Goal: Task Accomplishment & Management: Manage account settings

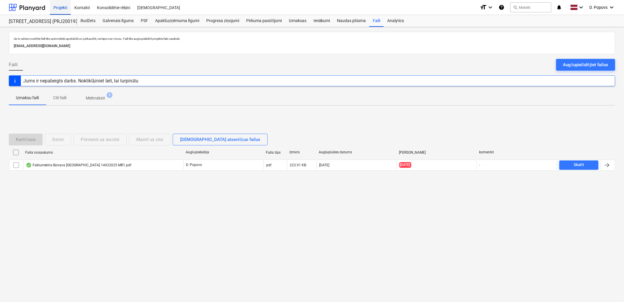
click at [53, 5] on div "Projekti" at bounding box center [60, 7] width 21 height 15
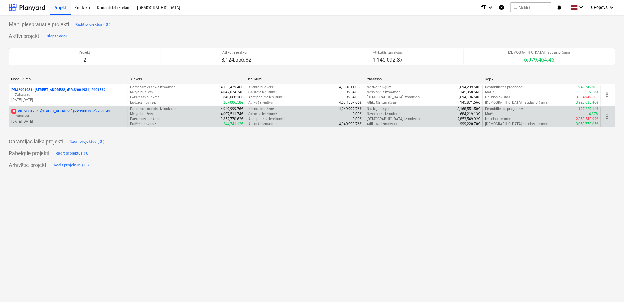
click at [93, 121] on p "[DATE] - [DATE]" at bounding box center [68, 121] width 114 height 5
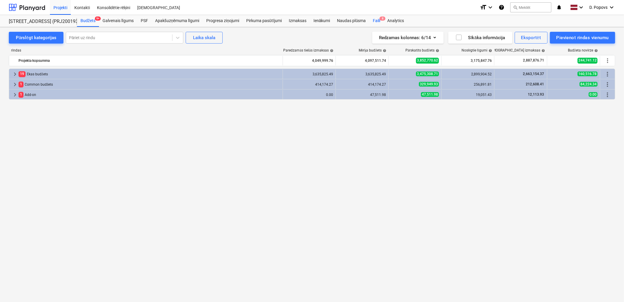
click at [382, 24] on div "Faili 8" at bounding box center [377, 21] width 14 height 12
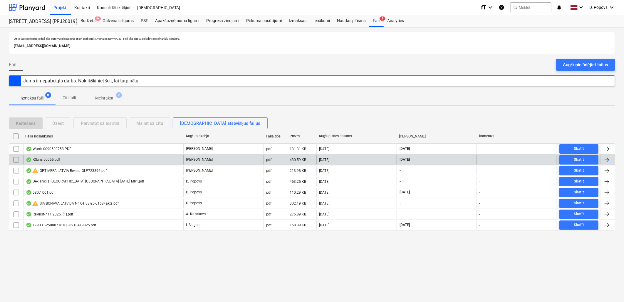
click at [212, 158] on div "[PERSON_NAME]" at bounding box center [223, 159] width 80 height 9
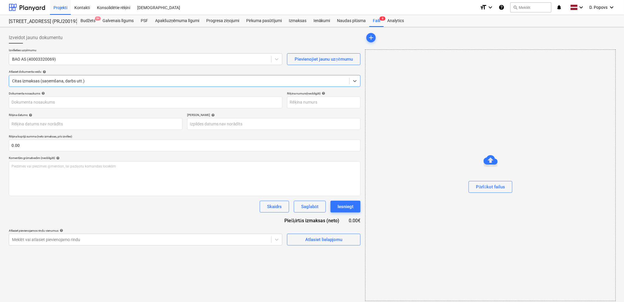
type input "50055"
type input "[DATE]"
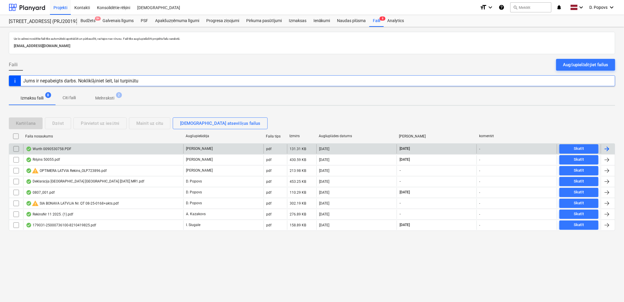
click at [123, 149] on div "Wurth 0090530758.PDF" at bounding box center [103, 148] width 160 height 9
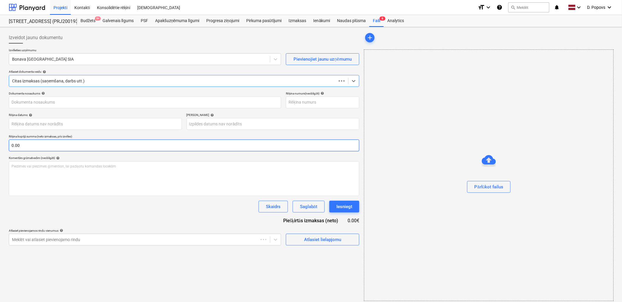
type input "90530758"
type input "[DATE]"
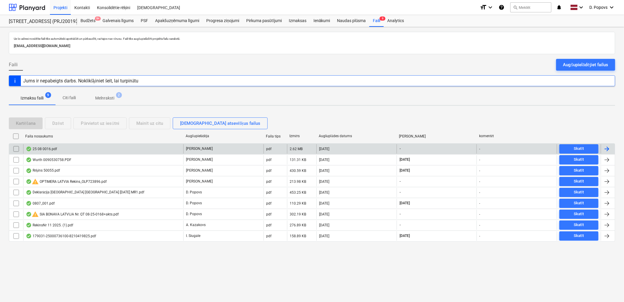
click at [147, 148] on div "25 08 0016.pdf" at bounding box center [103, 148] width 160 height 9
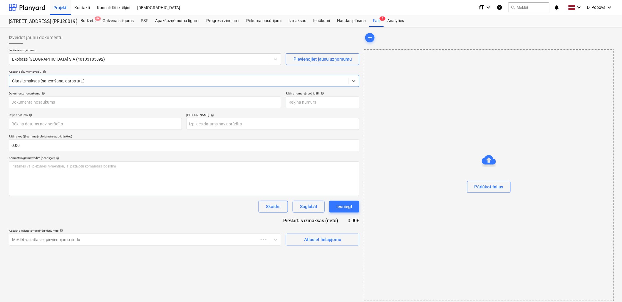
type input "25 08 0016.pdf"
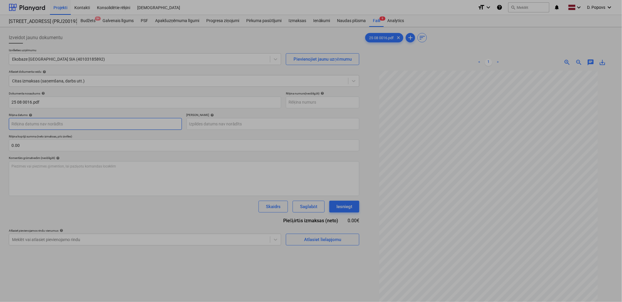
click at [160, 126] on body "Projekti Kontakti Konsolidētie rēķini Iesūtne format_size keyboard_arrow_down h…" at bounding box center [311, 151] width 622 height 302
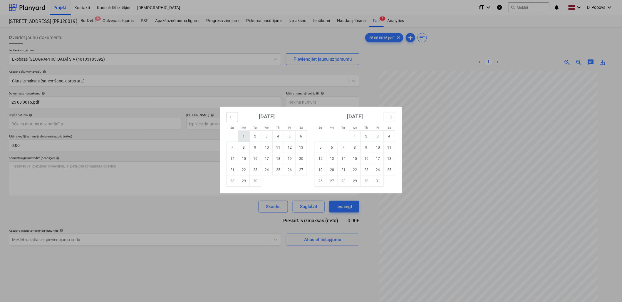
drag, startPoint x: 234, startPoint y: 115, endPoint x: 249, endPoint y: 141, distance: 29.9
click at [235, 115] on icon "Move backward to switch to the previous month." at bounding box center [233, 117] width 6 height 6
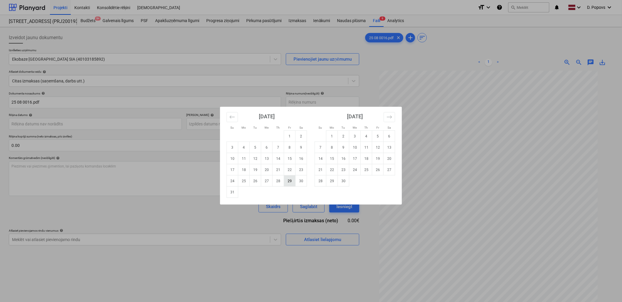
click at [288, 183] on td "29" at bounding box center [289, 180] width 11 height 11
type input "[DATE]"
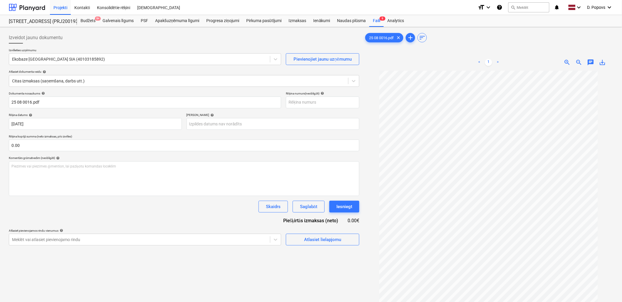
click at [235, 131] on div "Dokumenta nosaukums help 25 08 0016.pdf Rēķina numurs (neobligāti) help Rēķina …" at bounding box center [184, 168] width 351 height 154
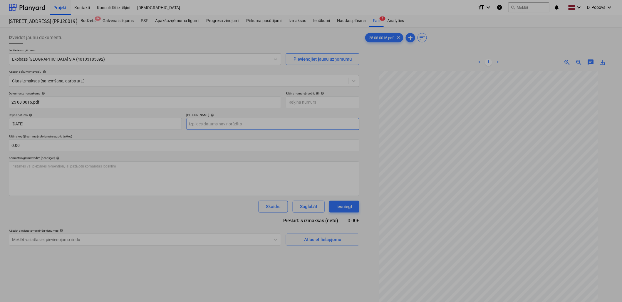
click at [237, 128] on body "Projekti Kontakti Konsolidētie rēķini Iesūtne format_size keyboard_arrow_down h…" at bounding box center [311, 151] width 622 height 302
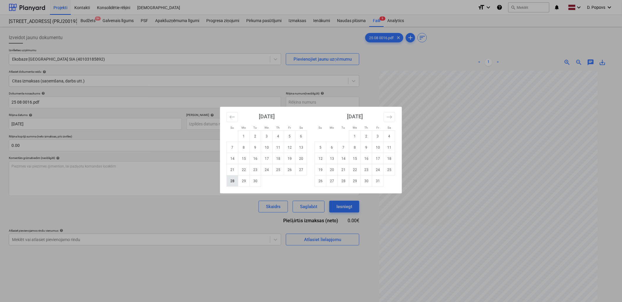
click at [231, 181] on td "28" at bounding box center [232, 180] width 11 height 11
type input "[DATE]"
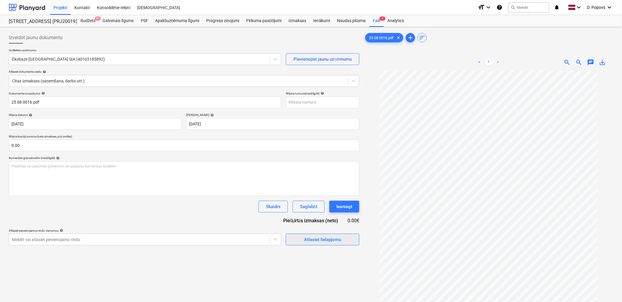
drag, startPoint x: 343, startPoint y: 239, endPoint x: 345, endPoint y: 236, distance: 3.6
click at [345, 236] on span "Atlasiet lielapjomu" at bounding box center [322, 240] width 59 height 8
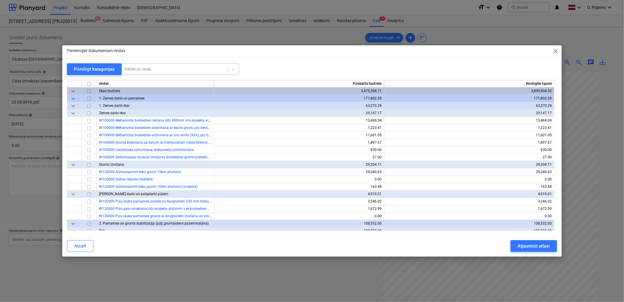
click at [189, 68] on div at bounding box center [175, 69] width 100 height 6
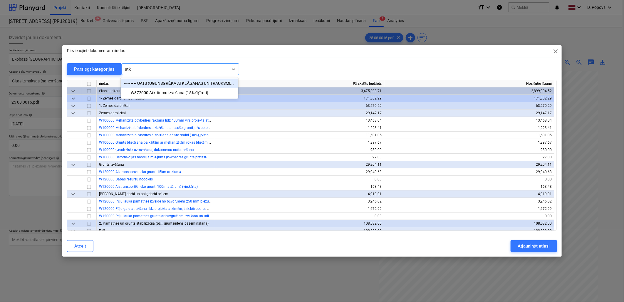
type input "atkr"
click at [191, 84] on div "-- -- W872000 Atkritumu izvešana (15% šķīroti)" at bounding box center [180, 83] width 118 height 9
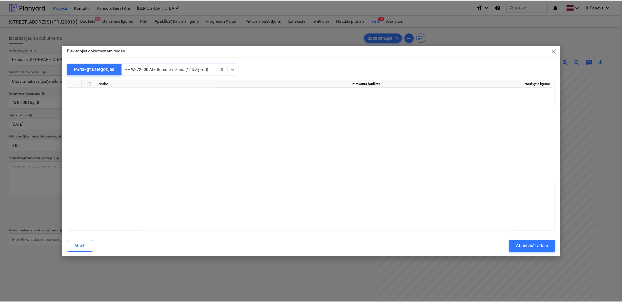
scroll to position [5233, 0]
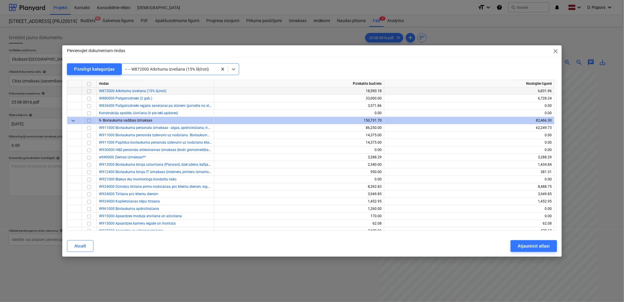
drag, startPoint x: 83, startPoint y: 90, endPoint x: 87, endPoint y: 90, distance: 3.8
click at [83, 90] on div at bounding box center [89, 90] width 15 height 7
click at [88, 90] on input "checkbox" at bounding box center [89, 91] width 7 height 7
drag, startPoint x: 521, startPoint y: 247, endPoint x: 365, endPoint y: 254, distance: 156.0
click at [521, 247] on div "Atjaunināt atlasi" at bounding box center [534, 246] width 32 height 8
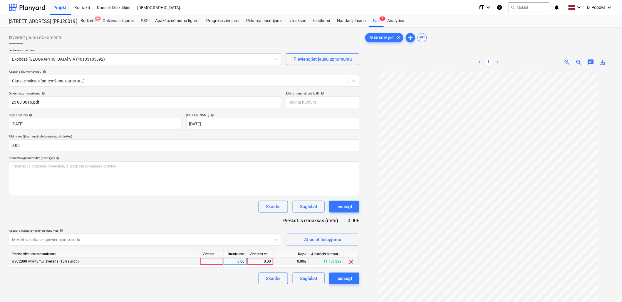
click at [268, 262] on div "0.00" at bounding box center [260, 261] width 21 height 7
type input "1000"
click at [224, 277] on div "Skaidrs Saglabāt Iesniegt" at bounding box center [184, 278] width 351 height 12
click at [310, 278] on div "Saglabāt" at bounding box center [308, 278] width 17 height 8
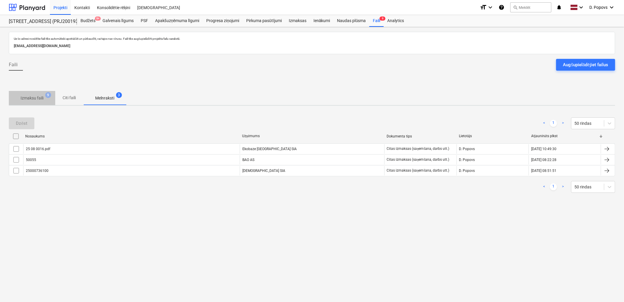
drag, startPoint x: 26, startPoint y: 98, endPoint x: 30, endPoint y: 103, distance: 6.4
click at [27, 98] on p "Izmaksu faili" at bounding box center [32, 98] width 23 height 6
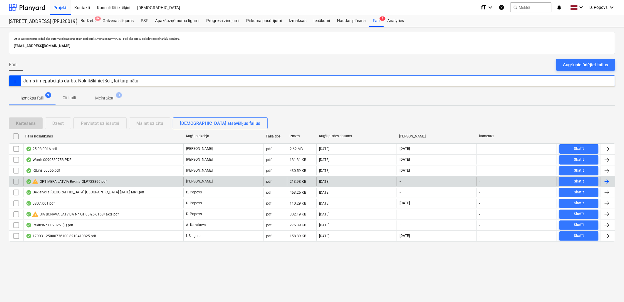
click at [310, 178] on div "213.98 KB" at bounding box center [301, 181] width 29 height 9
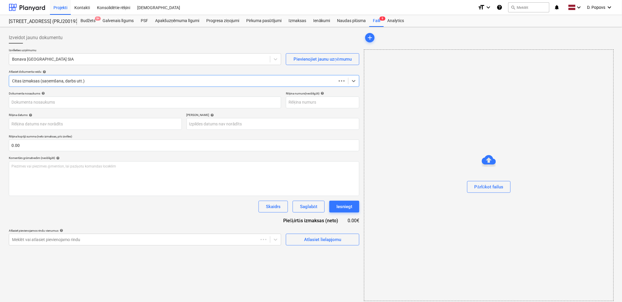
type input "OLP723896"
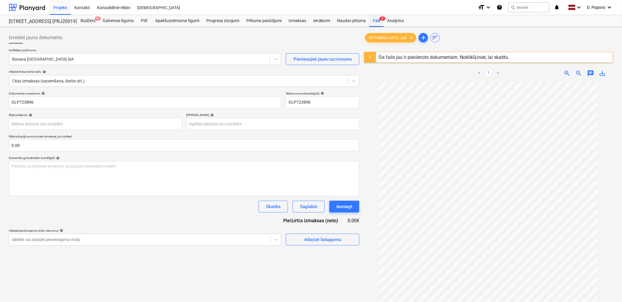
click at [377, 19] on div "Faili 9" at bounding box center [377, 21] width 14 height 12
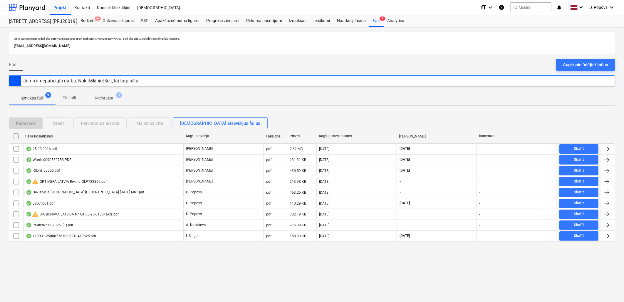
click at [136, 248] on div at bounding box center [312, 246] width 607 height 5
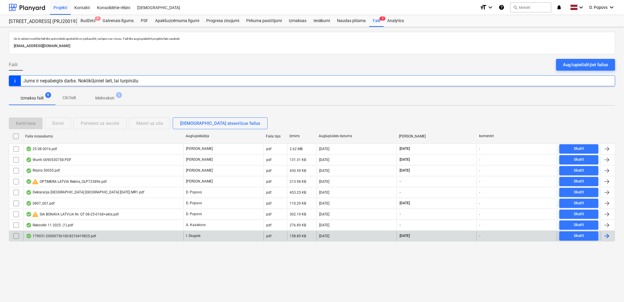
click at [137, 237] on div "179031-25000736100-8210419825.pdf" at bounding box center [103, 235] width 160 height 9
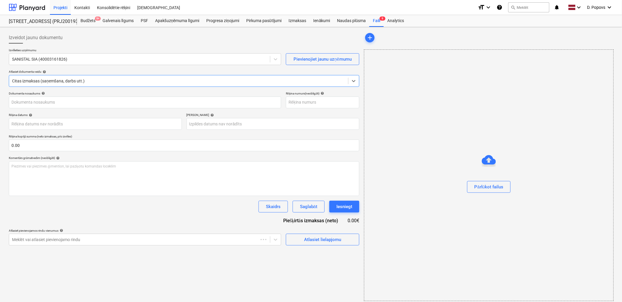
type input "25000736100"
type input "[DATE]"
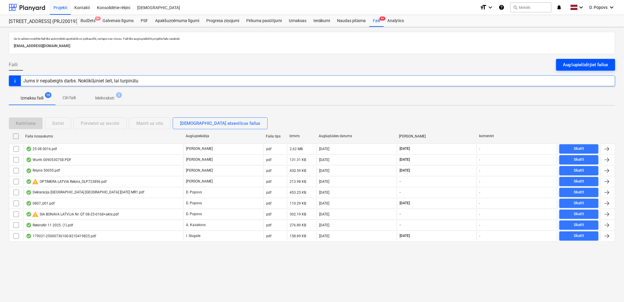
click at [606, 66] on div "Augšupielādējiet failus" at bounding box center [586, 65] width 45 height 8
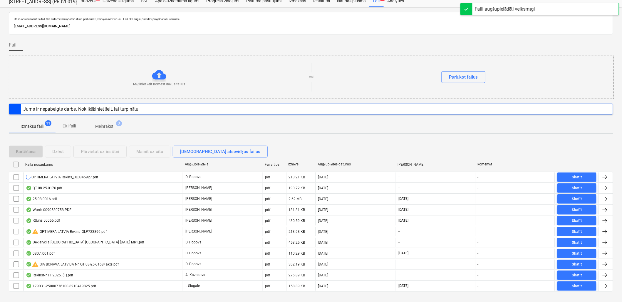
scroll to position [31, 0]
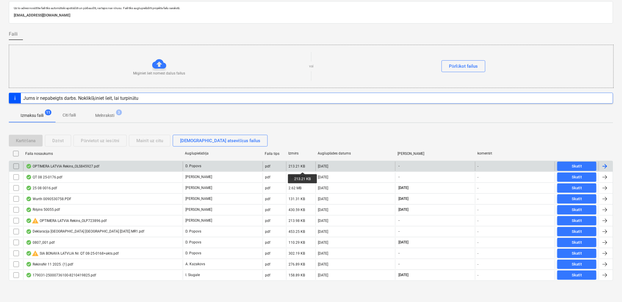
click at [303, 167] on div "213.21 KB" at bounding box center [297, 166] width 16 height 4
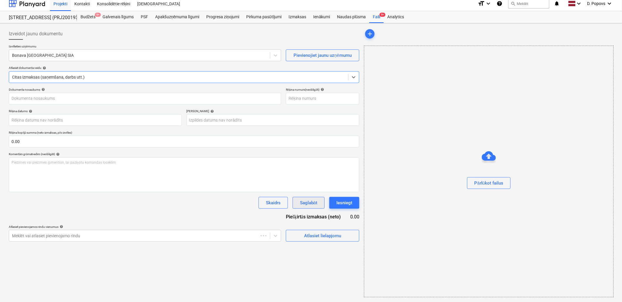
type input "OLS845927"
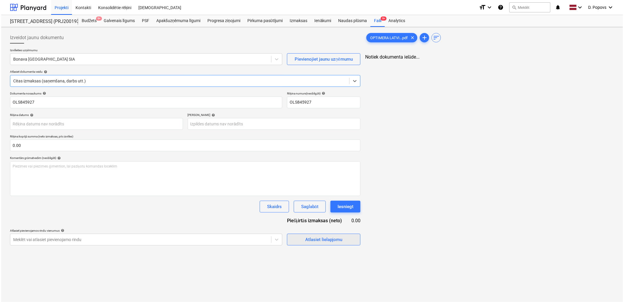
scroll to position [0, 0]
click at [300, 241] on span "Atlasiet lielapjomu" at bounding box center [324, 240] width 59 height 8
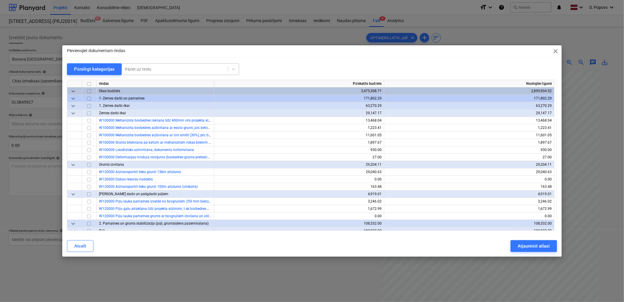
click at [163, 68] on div at bounding box center [175, 69] width 100 height 6
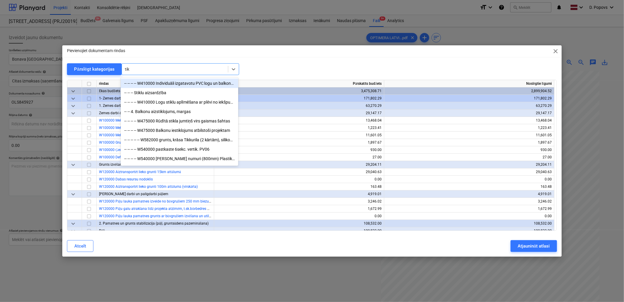
type input "tikk"
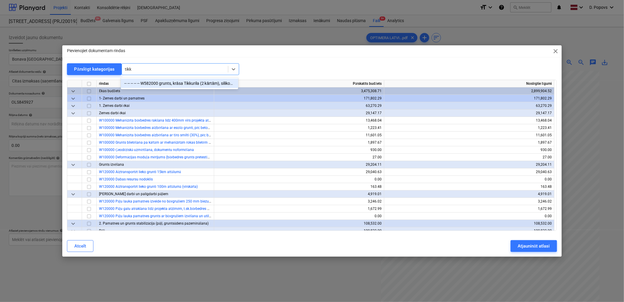
click at [176, 84] on div "-- -- -- -- -- W582000 grunts, krāsa Tikkurila (2 kārtām), silikons, stūru prof…" at bounding box center [180, 83] width 118 height 9
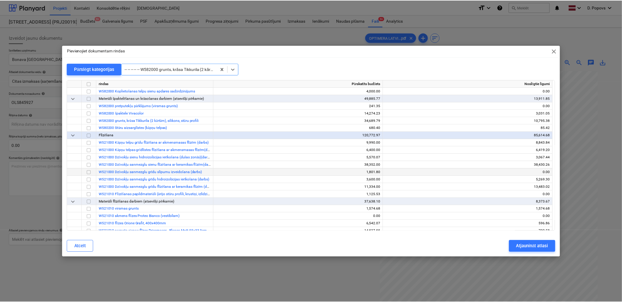
scroll to position [2962, 0]
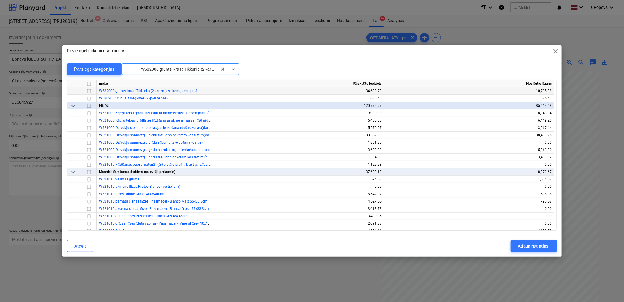
click at [93, 91] on div at bounding box center [89, 90] width 15 height 7
click at [87, 91] on input "checkbox" at bounding box center [89, 91] width 7 height 7
click at [518, 242] on button "Atjaunināt atlasi" at bounding box center [534, 246] width 46 height 12
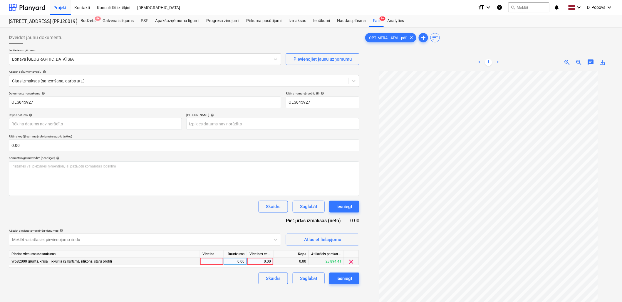
click at [254, 262] on div "0.00" at bounding box center [260, 261] width 21 height 7
type input "207.07"
click at [241, 285] on div "Izveidot jaunu dokumentu Izvēlieties uzņēmumu Bonava Latvija SIA Pievienojiet j…" at bounding box center [183, 193] width 355 height 329
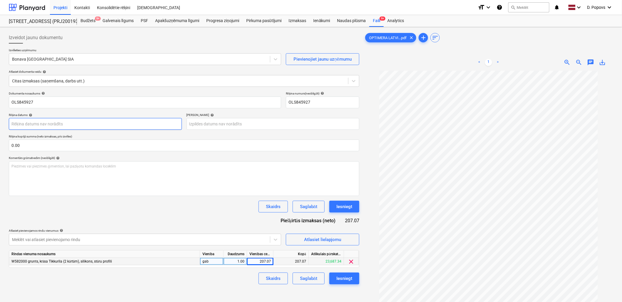
click at [88, 119] on body "Projekti Kontakti Konsolidētie rēķini Iesūtne format_size keyboard_arrow_down h…" at bounding box center [311, 151] width 622 height 302
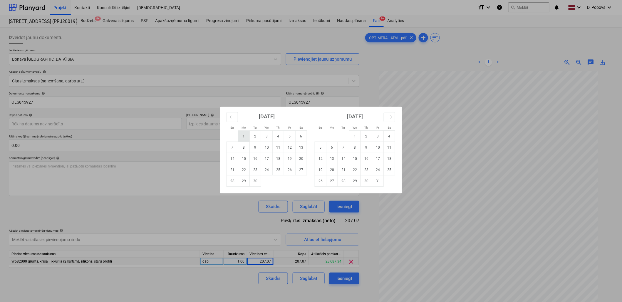
click at [245, 135] on td "1" at bounding box center [243, 136] width 11 height 11
type input "[DATE]"
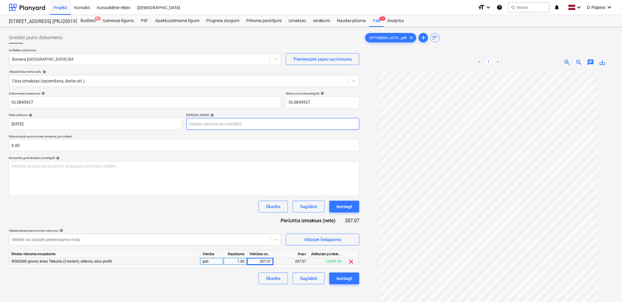
click at [226, 118] on body "Projekti Kontakti Konsolidētie rēķini Iesūtne format_size keyboard_arrow_down h…" at bounding box center [311, 151] width 622 height 302
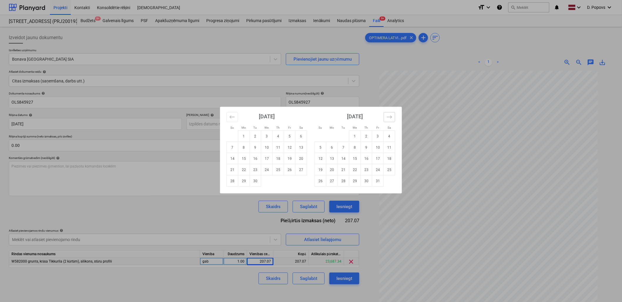
click at [388, 120] on button "Move forward to switch to the next month." at bounding box center [389, 117] width 11 height 10
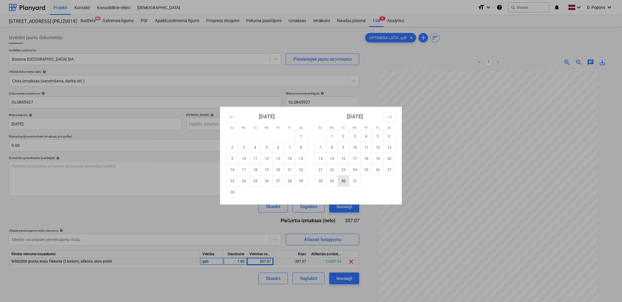
click at [346, 183] on td "30" at bounding box center [343, 180] width 11 height 11
type input "[DATE]"
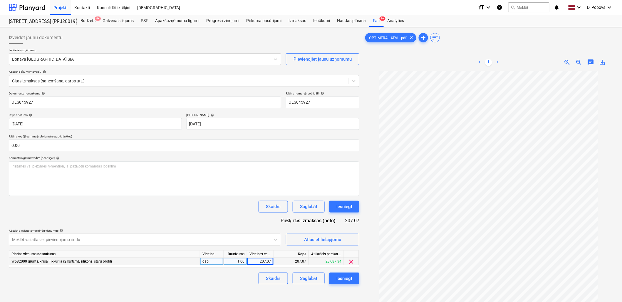
click at [141, 224] on div "Dokumenta nosaukums help OLS845927 Rēķina numurs (neobligāti) help OLS845927 Rē…" at bounding box center [184, 187] width 351 height 193
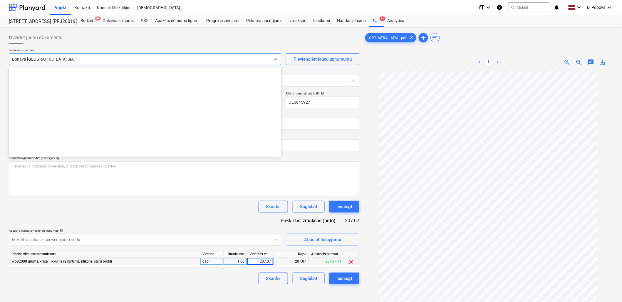
drag, startPoint x: 116, startPoint y: 54, endPoint x: 116, endPoint y: 57, distance: 3.0
click at [116, 56] on div "Bonava [GEOGRAPHIC_DATA] SIA" at bounding box center [145, 59] width 273 height 12
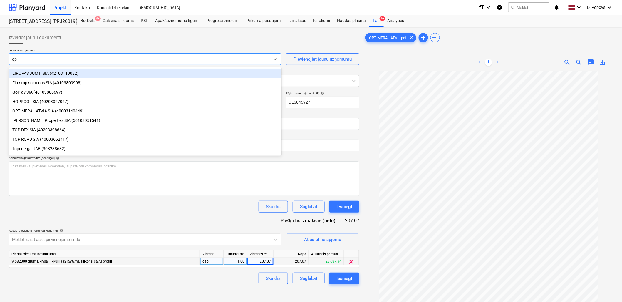
type input "opt"
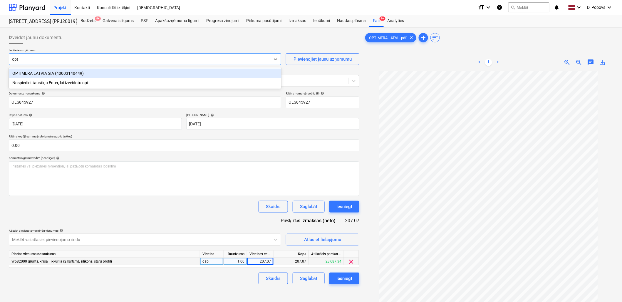
click at [120, 74] on div "OPTIMERA LATVIA SIA (40003140449)" at bounding box center [145, 73] width 273 height 9
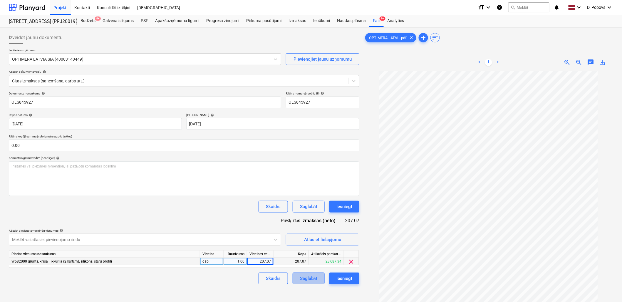
click at [310, 275] on div "Saglabāt" at bounding box center [308, 278] width 17 height 8
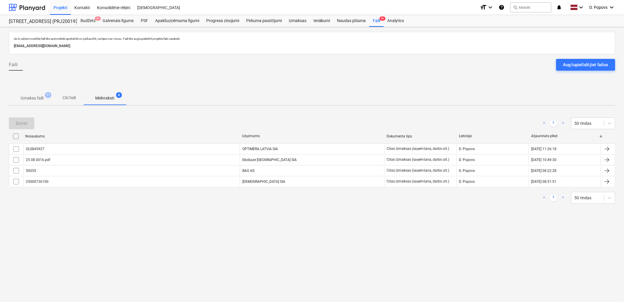
click at [36, 99] on p "Izmaksu faili" at bounding box center [32, 98] width 23 height 6
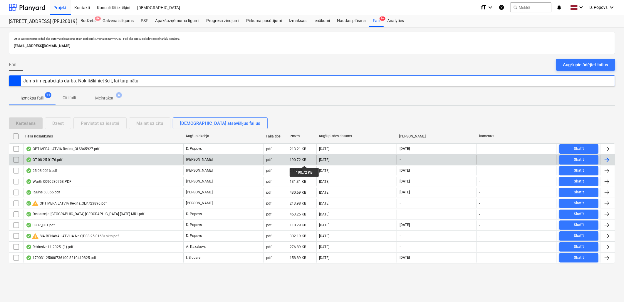
click at [305, 160] on div "190.72 KB" at bounding box center [298, 160] width 16 height 4
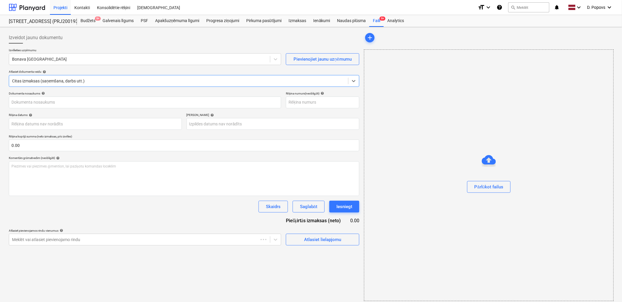
type input "40103423984"
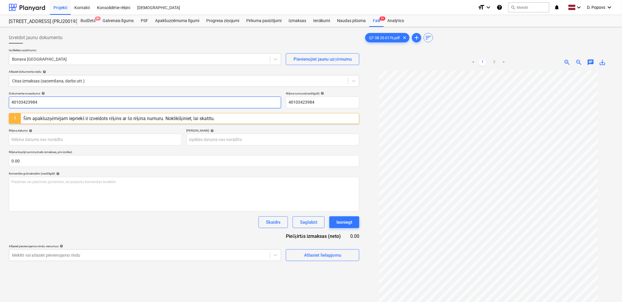
drag, startPoint x: 87, startPoint y: 107, endPoint x: -1, endPoint y: 112, distance: 88.3
click at [0, 112] on html "Projekti Kontakti Konsolidētie rēķini Iesūtne format_size keyboard_arrow_down h…" at bounding box center [311, 151] width 622 height 302
drag, startPoint x: 26, startPoint y: 107, endPoint x: 4, endPoint y: 110, distance: 22.5
click at [7, 110] on div "Izveidot jaunu dokumentu Izvēlieties uzņēmumu Bonava Latvija Pievienojiet jaunu…" at bounding box center [183, 193] width 355 height 329
type input "QT 08/25-0176"
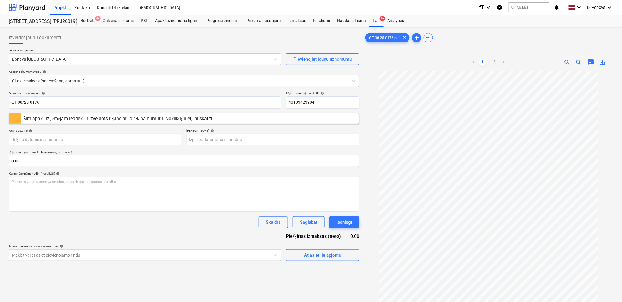
drag, startPoint x: 260, startPoint y: 105, endPoint x: 242, endPoint y: 105, distance: 17.9
click at [242, 105] on div "Dokumenta nosaukums help QT 08/25-0176 Rēķina numurs (neobligāti) help 40103423…" at bounding box center [184, 99] width 351 height 17
paste input "QT 08/25-0176"
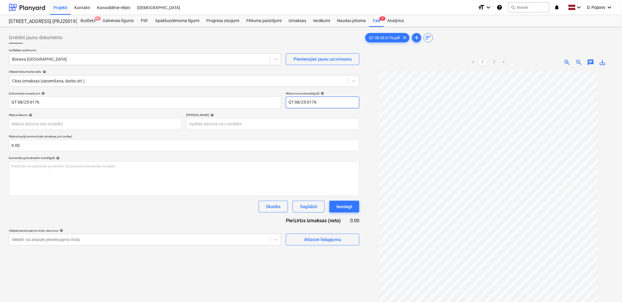
type input "QT 08/25-0176"
click at [142, 227] on div "Dokumenta nosaukums help QT 08/25-0176 Rēķina numurs (neobligāti) help QT 08/25…" at bounding box center [184, 168] width 351 height 154
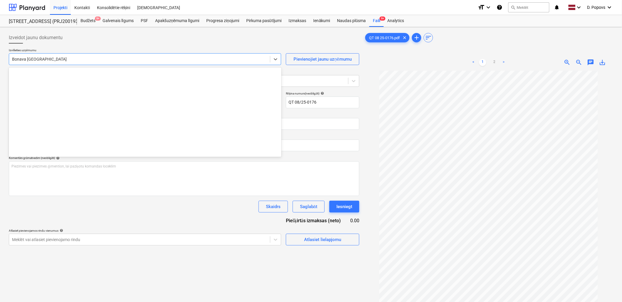
click at [130, 61] on div at bounding box center [139, 59] width 255 height 6
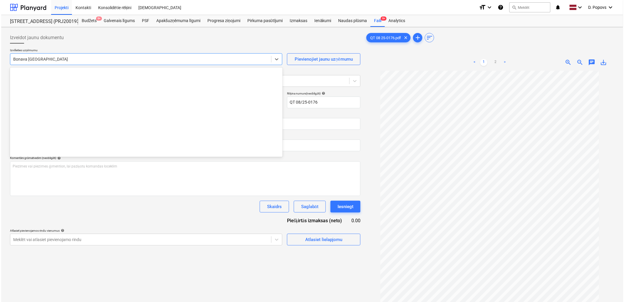
scroll to position [1060, 0]
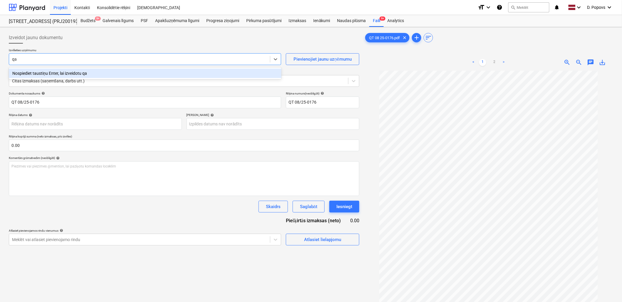
type input "q"
click at [134, 76] on div "Quantrum SIA (40103423984)" at bounding box center [145, 73] width 273 height 9
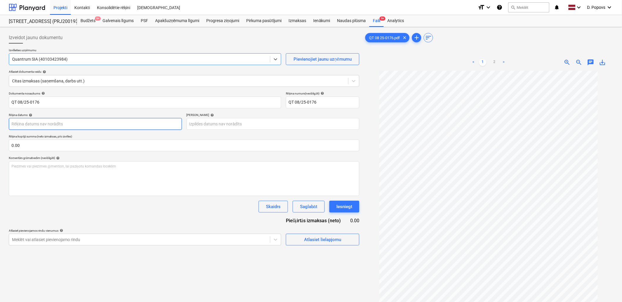
click at [108, 128] on body "Projekti Kontakti Konsolidētie rēķini Iesūtne format_size keyboard_arrow_down h…" at bounding box center [311, 151] width 622 height 302
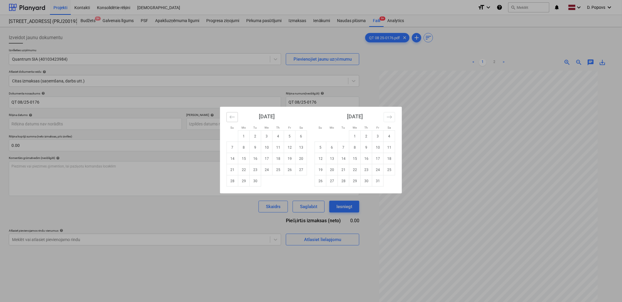
click at [233, 116] on icon "Move backward to switch to the previous month." at bounding box center [233, 117] width 6 height 6
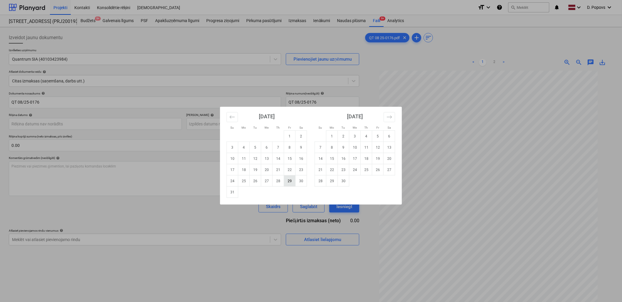
click at [290, 184] on td "29" at bounding box center [289, 180] width 11 height 11
type input "[DATE]"
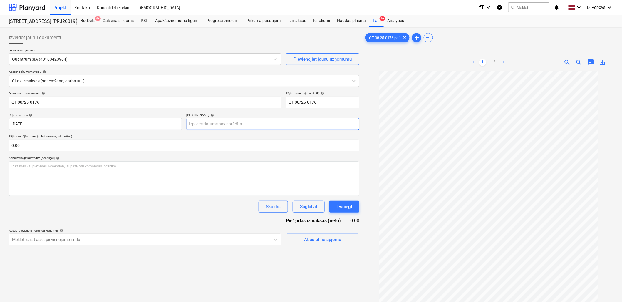
click at [196, 121] on body "Projekti Kontakti Konsolidētie rēķini Iesūtne format_size keyboard_arrow_down h…" at bounding box center [311, 151] width 622 height 302
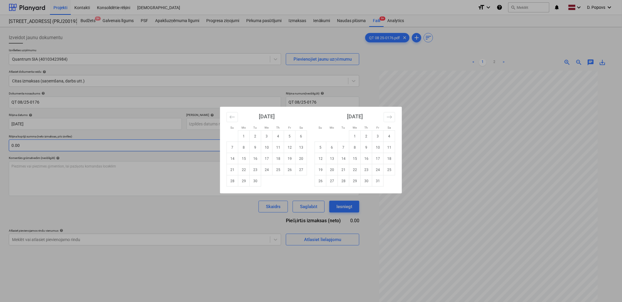
drag, startPoint x: 289, startPoint y: 143, endPoint x: 281, endPoint y: 151, distance: 11.3
click at [289, 144] on td "12" at bounding box center [289, 147] width 11 height 11
type input "[DATE]"
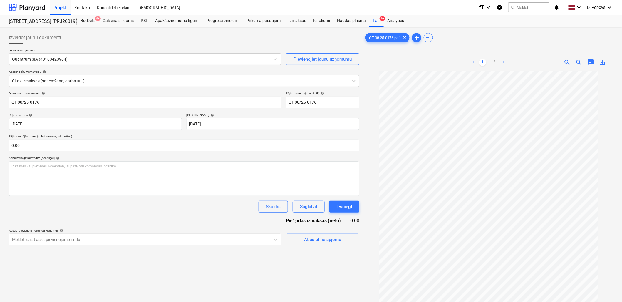
click at [339, 233] on div "Atlasiet lielapjomu" at bounding box center [323, 236] width 74 height 17
click at [340, 236] on div "Atlasiet lielapjomu" at bounding box center [322, 240] width 37 height 8
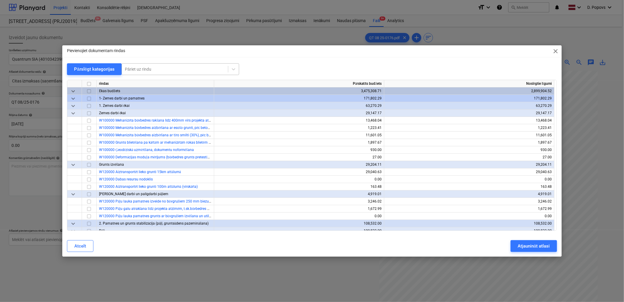
click at [180, 68] on div at bounding box center [175, 69] width 100 height 6
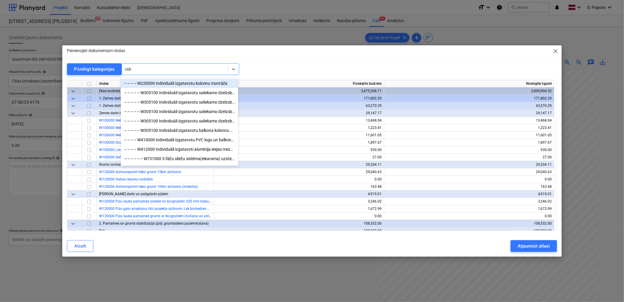
type input "video"
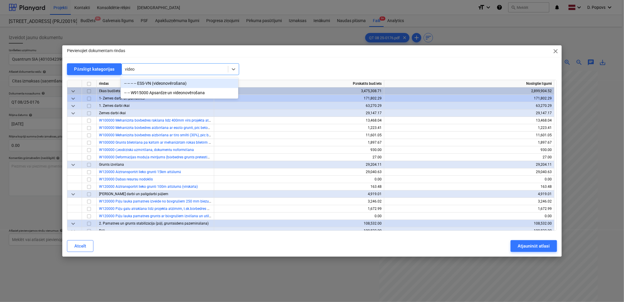
click at [206, 80] on div "-- -- -- -- ESS-VN (videonovērošana)" at bounding box center [180, 83] width 118 height 9
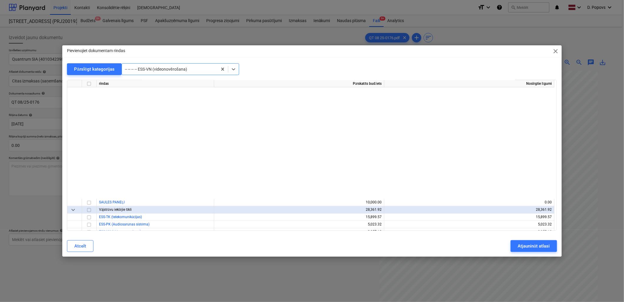
scroll to position [4998, 0]
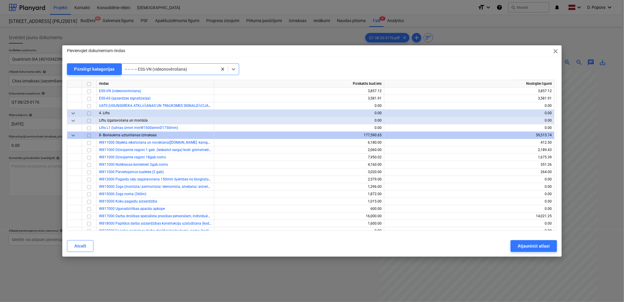
click at [200, 71] on div at bounding box center [170, 69] width 90 height 6
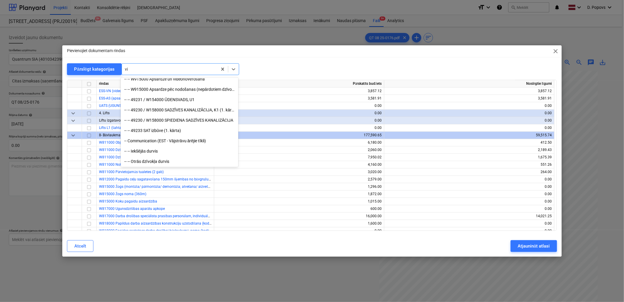
scroll to position [1085, 0]
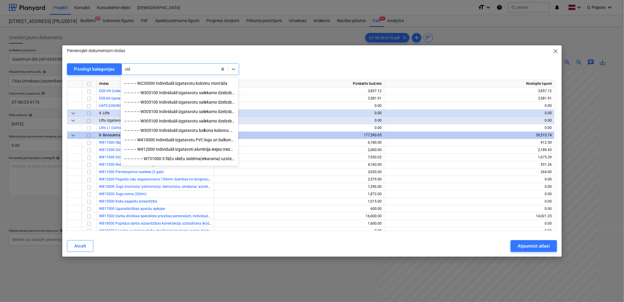
type input "vide"
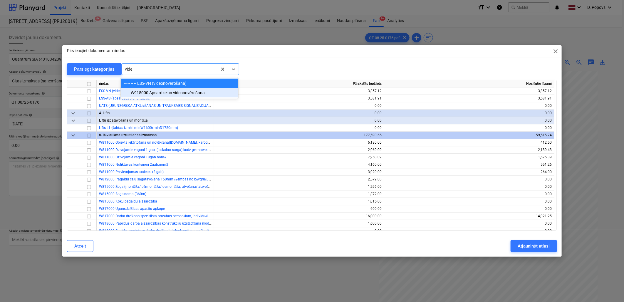
click at [198, 93] on div "-- -- W915000 Apsardze un videonovērošana" at bounding box center [180, 92] width 118 height 9
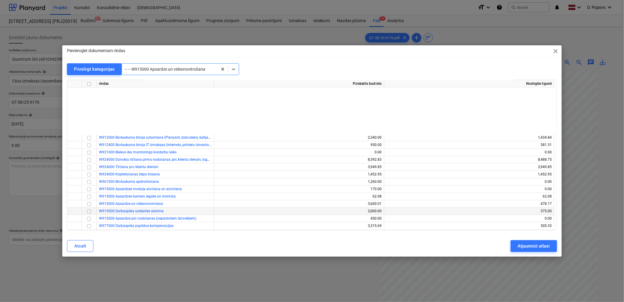
scroll to position [5373, 0]
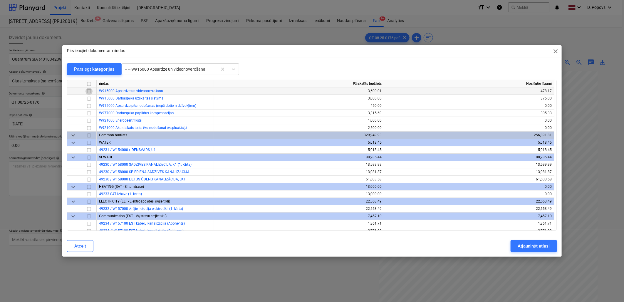
click at [89, 91] on input "checkbox" at bounding box center [89, 91] width 7 height 7
click at [548, 251] on button "Atjaunināt atlasi" at bounding box center [534, 246] width 46 height 12
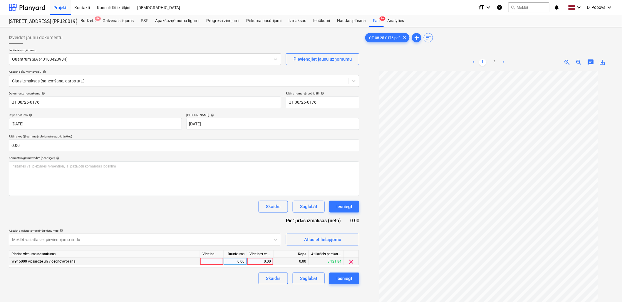
click at [270, 260] on div "0.00" at bounding box center [260, 261] width 21 height 7
type input "148.5"
click at [241, 282] on div "Skaidrs Saglabāt Iesniegt" at bounding box center [184, 278] width 351 height 12
click at [310, 281] on div "Saglabāt" at bounding box center [308, 278] width 17 height 8
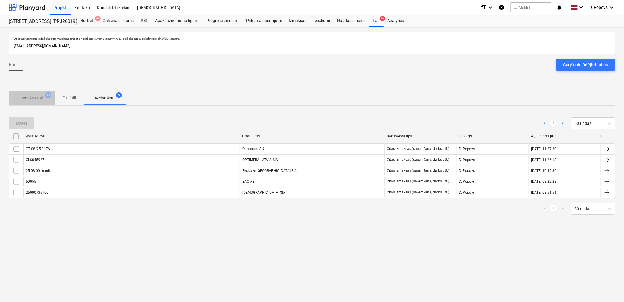
click at [38, 93] on span "Izmaksu faili 11" at bounding box center [32, 98] width 46 height 11
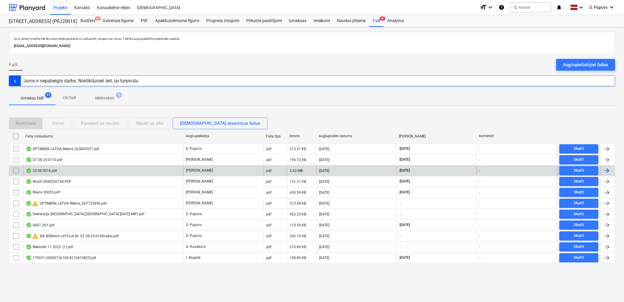
click at [110, 169] on div "25 08 0016.pdf" at bounding box center [103, 170] width 160 height 9
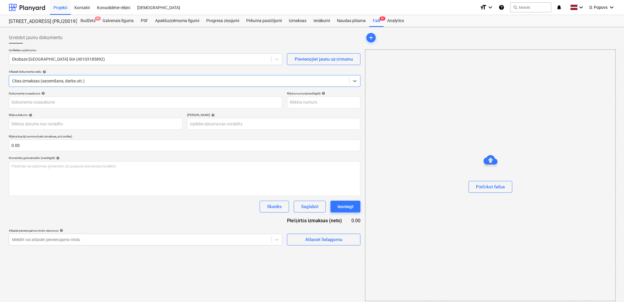
type input "25 08 0016.pdf"
type input "[DATE]"
